Goal: Task Accomplishment & Management: Manage account settings

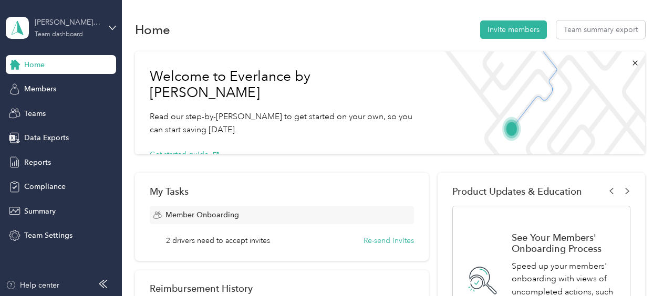
click at [66, 32] on div "Team dashboard" at bounding box center [59, 35] width 48 height 6
click at [55, 90] on div "Team dashboard" at bounding box center [146, 82] width 266 height 18
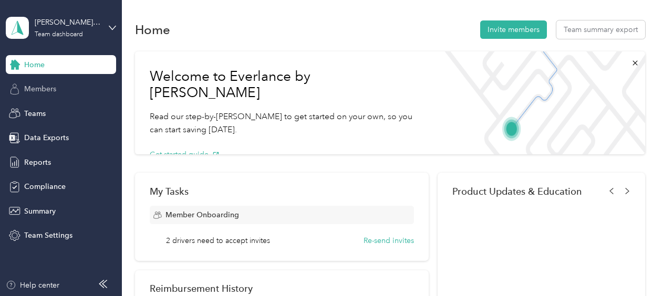
click at [53, 90] on span "Members" at bounding box center [40, 88] width 32 height 11
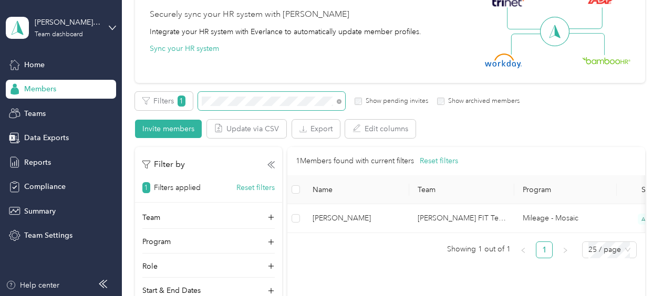
scroll to position [105, 0]
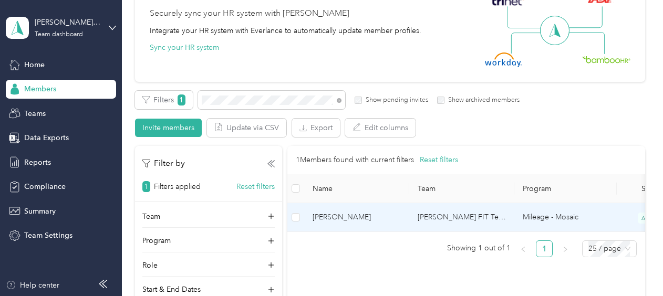
click at [330, 219] on span "[PERSON_NAME]" at bounding box center [356, 218] width 88 height 12
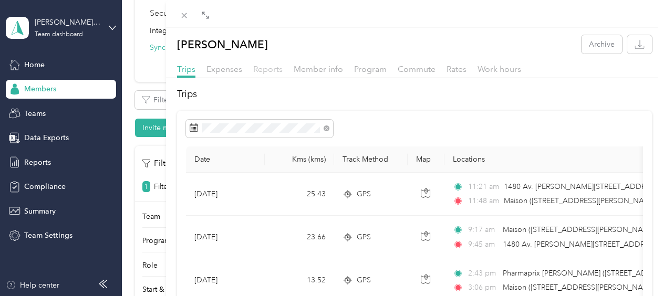
click at [272, 68] on span "Reports" at bounding box center [267, 69] width 29 height 10
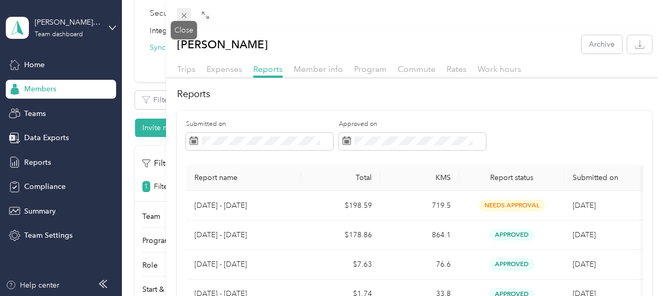
click at [180, 15] on icon at bounding box center [184, 15] width 9 height 9
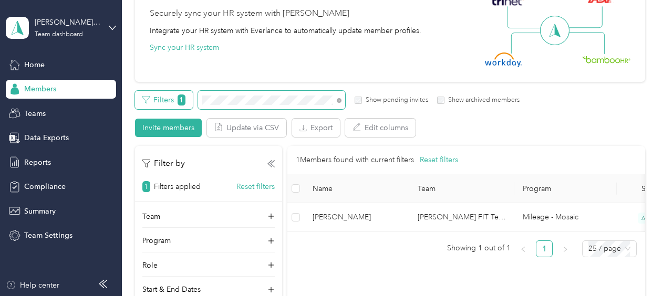
click at [185, 96] on div "Filters 1 Show pending invites Show archived members" at bounding box center [327, 100] width 385 height 18
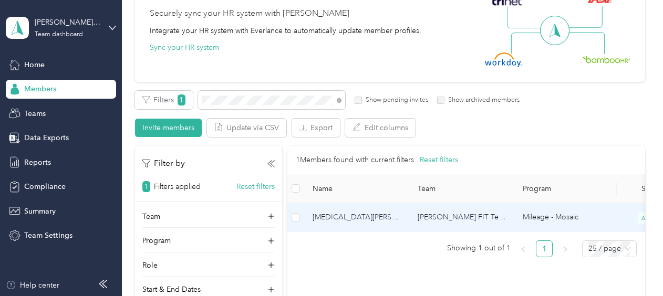
click at [331, 215] on span "[MEDICAL_DATA][PERSON_NAME]" at bounding box center [356, 218] width 88 height 12
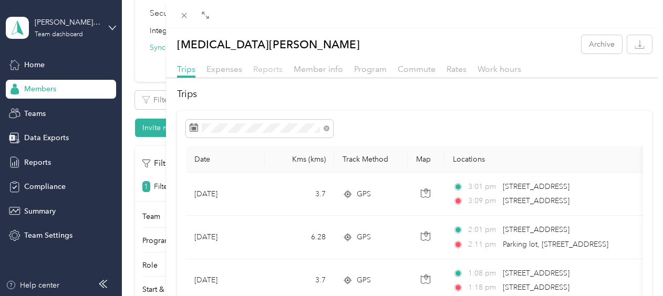
click at [272, 72] on span "Reports" at bounding box center [267, 69] width 29 height 10
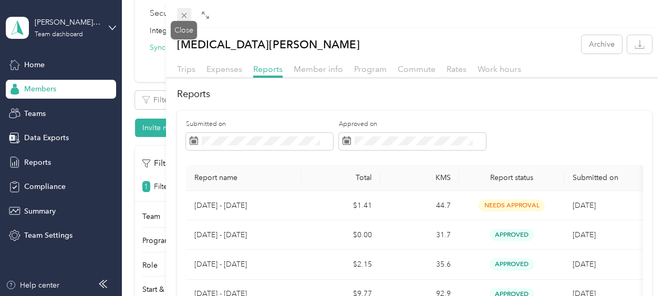
click at [188, 13] on icon at bounding box center [184, 15] width 9 height 9
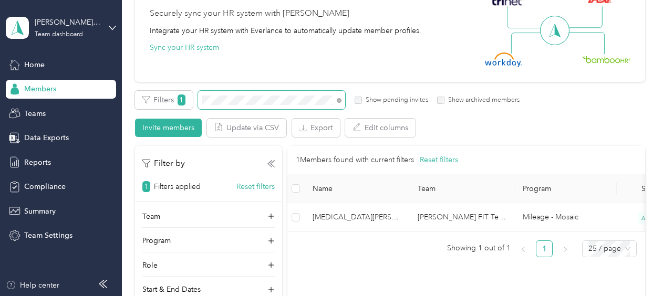
click at [226, 96] on span at bounding box center [271, 100] width 147 height 18
drag, startPoint x: 252, startPoint y: 94, endPoint x: 197, endPoint y: 100, distance: 55.0
click at [197, 100] on div "Filters 1 Show pending invites Show archived members" at bounding box center [327, 100] width 385 height 18
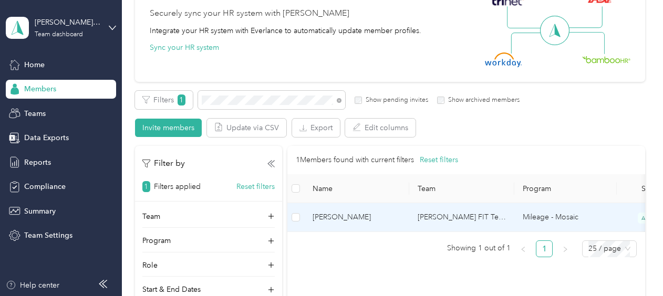
click at [334, 216] on span "[PERSON_NAME]" at bounding box center [356, 218] width 88 height 12
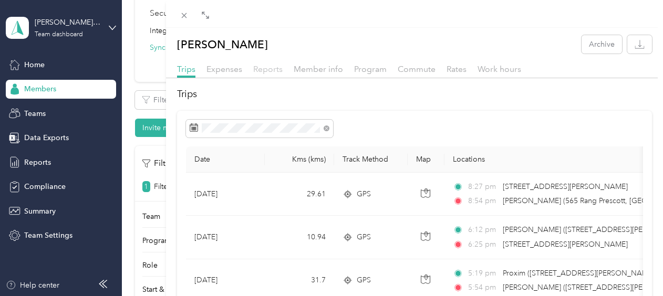
click at [264, 70] on span "Reports" at bounding box center [267, 69] width 29 height 10
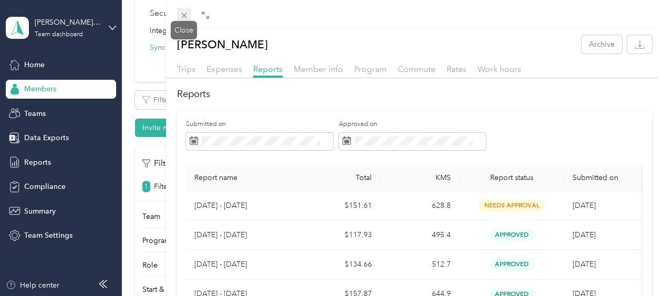
click at [186, 16] on icon at bounding box center [184, 15] width 9 height 9
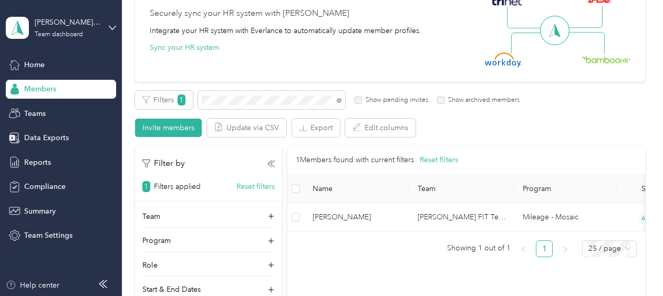
click at [52, 88] on span "Members" at bounding box center [40, 88] width 32 height 11
click at [34, 116] on span "Teams" at bounding box center [35, 113] width 22 height 11
